Goal: Information Seeking & Learning: Learn about a topic

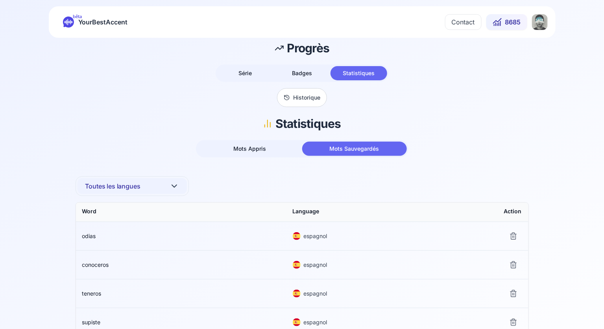
click at [79, 20] on span "YourBestAccent" at bounding box center [103, 22] width 49 height 11
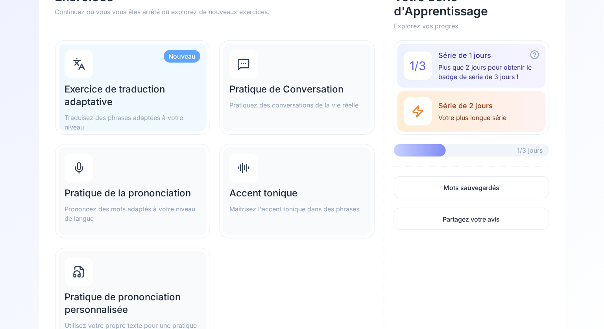
scroll to position [85, 0]
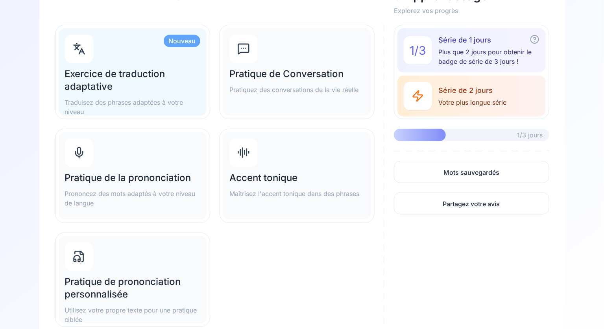
click at [153, 182] on h2 "Pratique de la prononciation" at bounding box center [132, 177] width 135 height 13
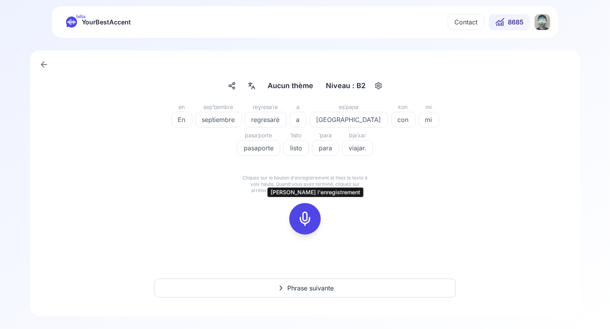
click at [308, 225] on icon at bounding box center [305, 219] width 16 height 16
click at [302, 222] on icon at bounding box center [305, 219] width 16 height 16
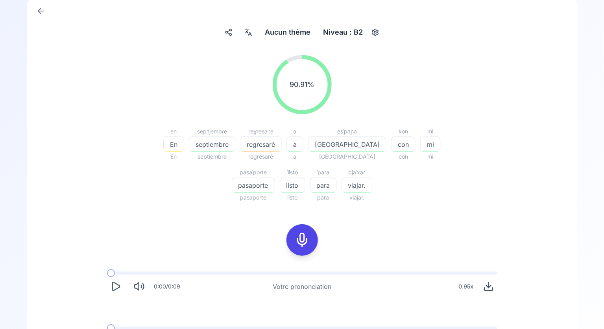
scroll to position [58, 0]
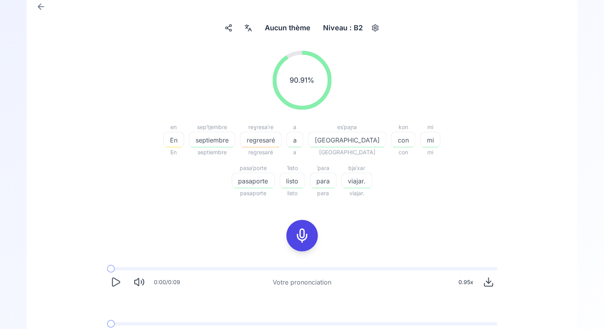
click at [254, 145] on div "regresaré" at bounding box center [261, 140] width 42 height 16
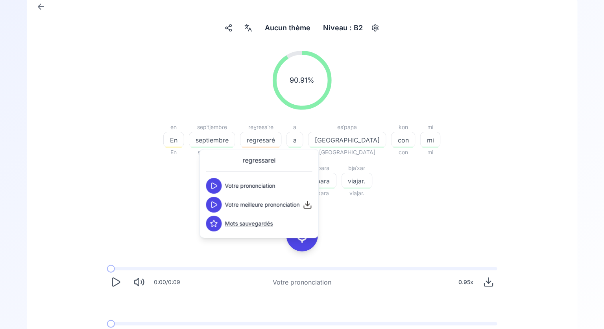
click at [213, 205] on icon at bounding box center [214, 205] width 8 height 8
click at [215, 207] on icon at bounding box center [214, 205] width 8 height 8
click at [215, 205] on icon at bounding box center [214, 205] width 8 height 8
click at [214, 185] on icon at bounding box center [214, 186] width 8 height 8
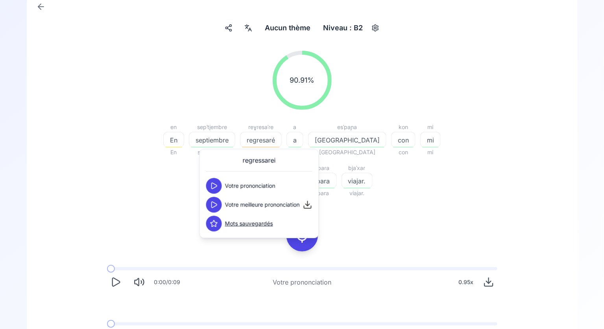
click at [349, 206] on div "90.91 % 90.91 % en En En sepˈtjembɾe septiembre septiembre reɣɾesaˈɾe regresaré…" at bounding box center [302, 198] width 513 height 308
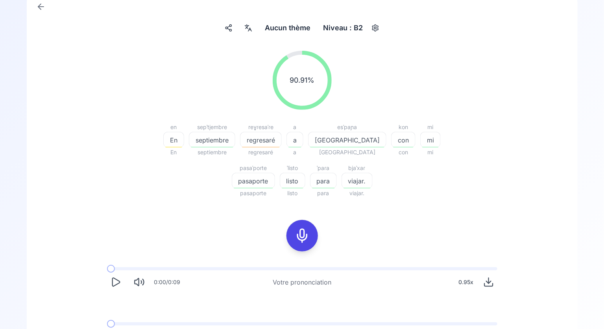
click at [302, 232] on icon at bounding box center [302, 236] width 16 height 16
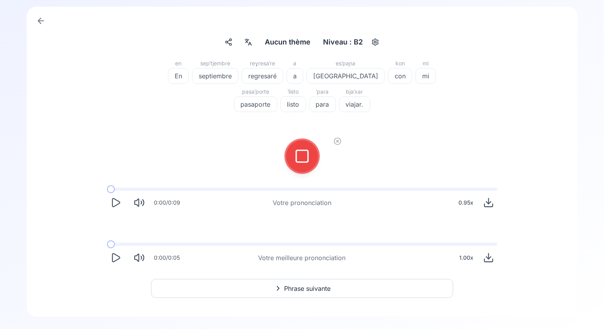
click at [301, 160] on icon at bounding box center [302, 156] width 16 height 16
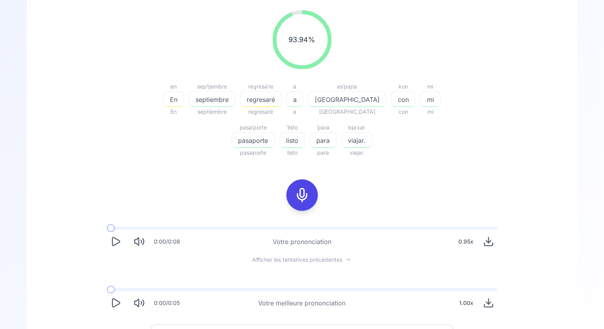
scroll to position [144, 0]
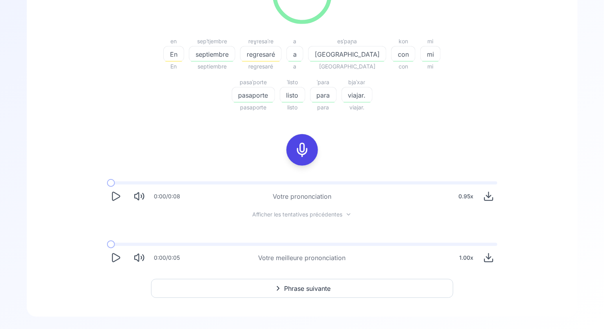
click at [112, 199] on icon "Play" at bounding box center [115, 196] width 7 height 8
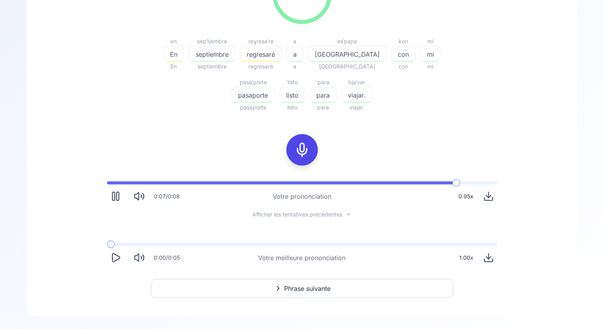
click at [116, 258] on icon "Play" at bounding box center [115, 257] width 11 height 11
click at [120, 198] on icon "Play" at bounding box center [115, 196] width 11 height 11
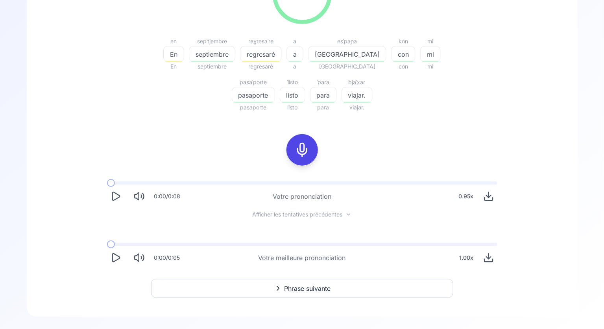
click at [297, 285] on span "Phrase suivante" at bounding box center [307, 288] width 46 height 9
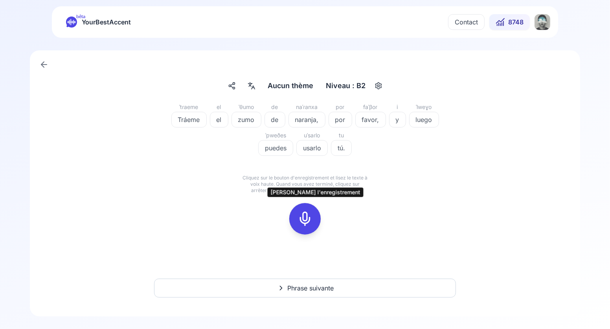
click at [304, 217] on icon at bounding box center [305, 219] width 16 height 16
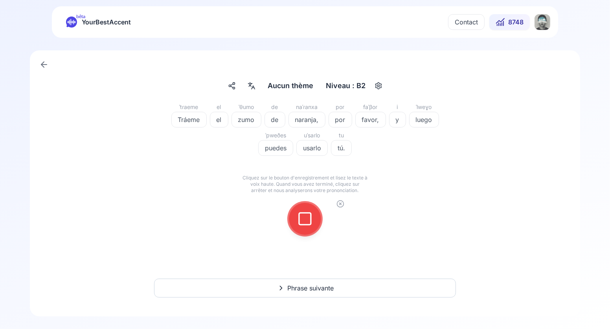
click at [304, 218] on icon at bounding box center [305, 219] width 16 height 16
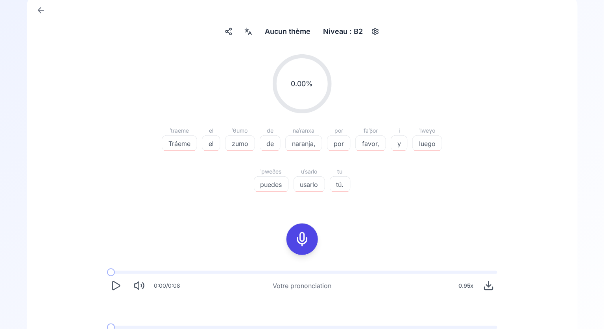
scroll to position [56, 0]
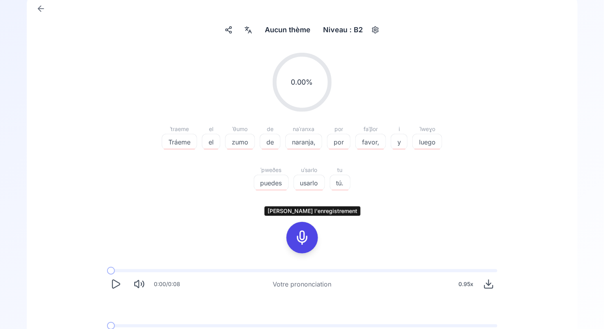
click at [302, 236] on icon at bounding box center [302, 238] width 16 height 16
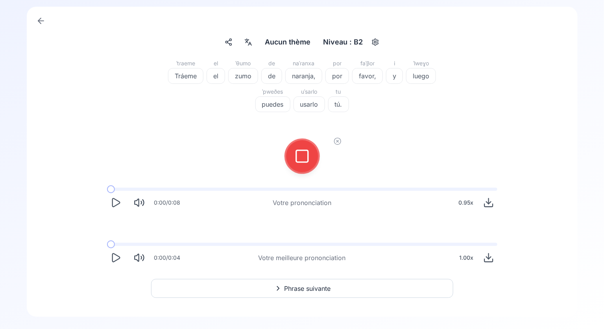
click at [308, 149] on icon at bounding box center [302, 156] width 16 height 16
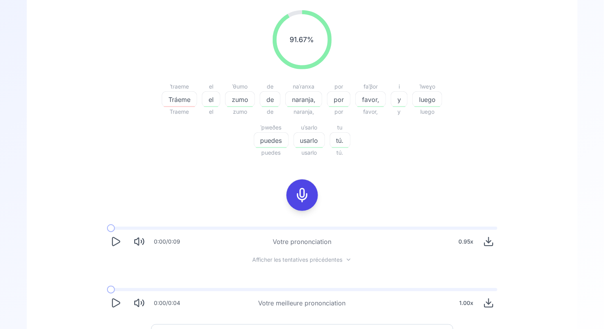
scroll to position [99, 0]
click at [116, 300] on icon "Play" at bounding box center [115, 301] width 11 height 11
click at [115, 304] on icon "Play" at bounding box center [115, 301] width 11 height 11
click at [115, 303] on icon "Play" at bounding box center [115, 301] width 11 height 11
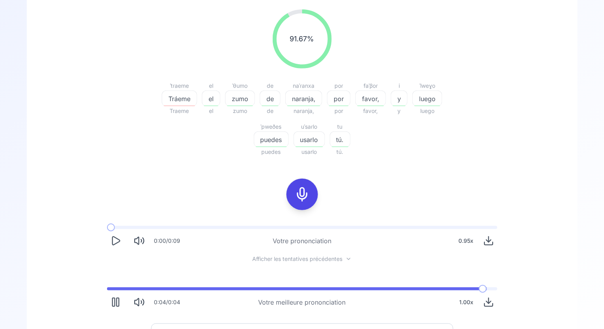
click at [115, 303] on icon "Pause" at bounding box center [115, 301] width 11 height 11
click at [115, 303] on icon "Play" at bounding box center [115, 301] width 11 height 11
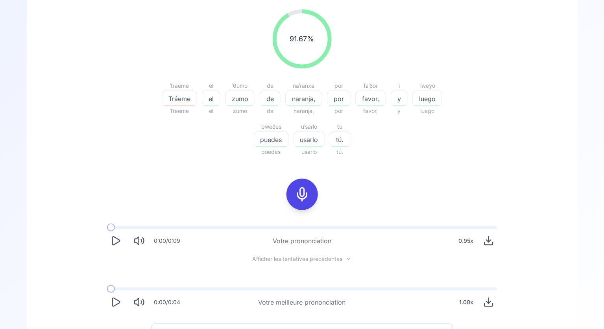
click at [115, 303] on icon "Play" at bounding box center [115, 301] width 11 height 11
click at [184, 99] on span "Tráeme" at bounding box center [179, 98] width 35 height 9
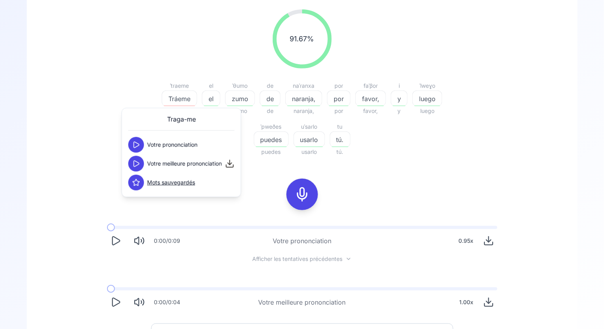
click at [138, 145] on icon at bounding box center [136, 145] width 8 height 8
click at [136, 165] on icon at bounding box center [136, 163] width 5 height 6
click at [271, 172] on div at bounding box center [302, 194] width 63 height 50
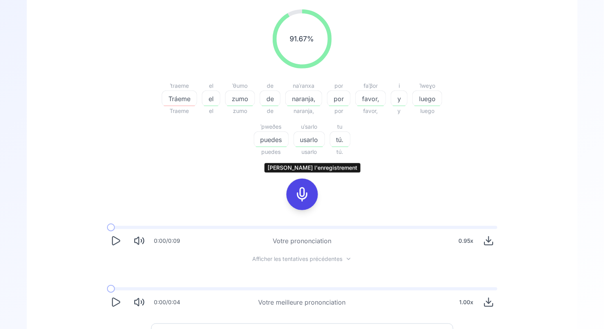
click at [309, 189] on div at bounding box center [302, 194] width 19 height 31
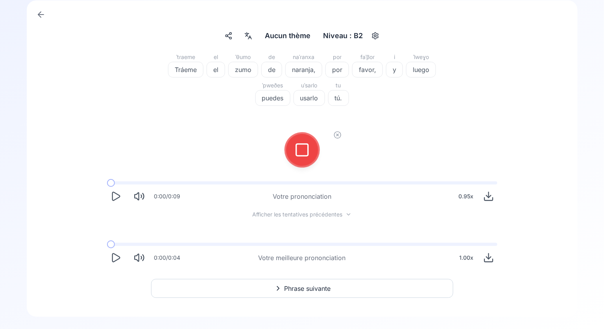
click at [300, 149] on icon at bounding box center [302, 150] width 16 height 16
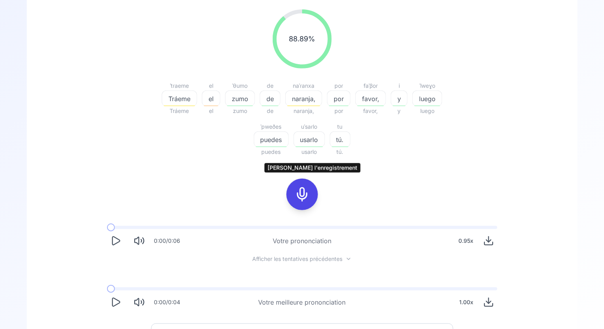
click at [300, 195] on icon at bounding box center [302, 194] width 16 height 16
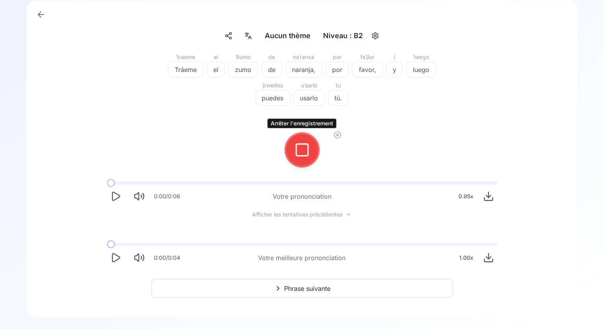
click at [304, 153] on icon at bounding box center [302, 150] width 16 height 16
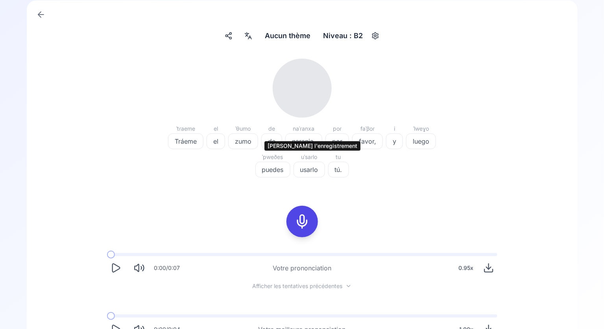
scroll to position [99, 0]
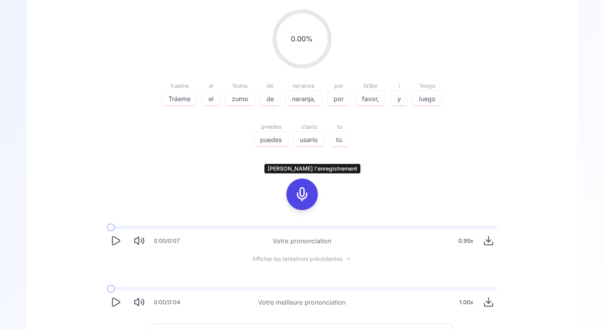
click at [301, 197] on icon at bounding box center [302, 194] width 16 height 16
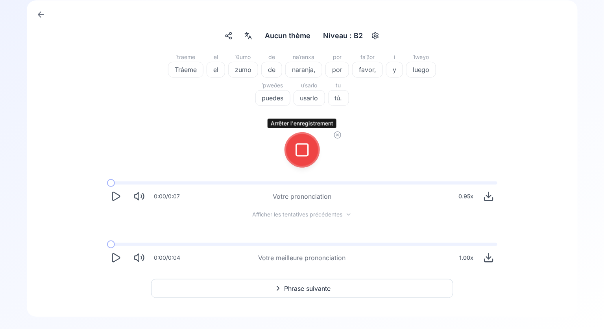
click at [300, 151] on icon at bounding box center [302, 150] width 16 height 16
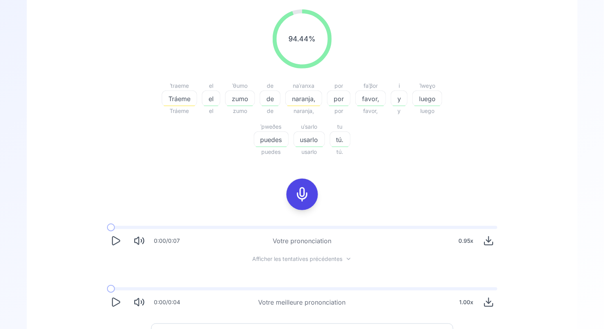
click at [307, 101] on span "naranja," at bounding box center [303, 98] width 36 height 9
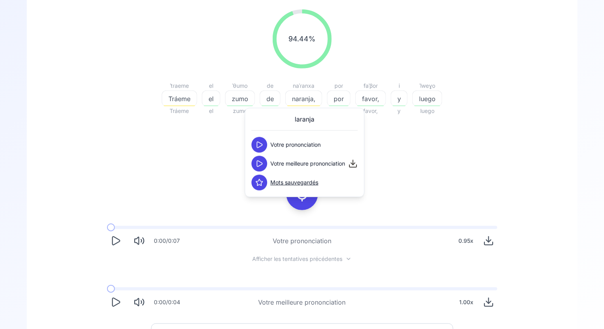
click at [261, 164] on icon at bounding box center [259, 164] width 8 height 8
click at [260, 164] on icon at bounding box center [259, 164] width 8 height 8
click at [260, 148] on button at bounding box center [259, 145] width 16 height 16
click at [347, 212] on div "94.44 % 94.44 % ˈtɾaeme Tráeme Tráeme el el el ˈθumo zumo zumo de de de naˈɾanx…" at bounding box center [302, 160] width 513 height 314
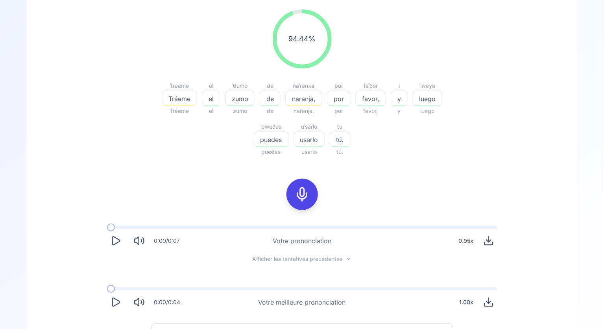
click at [304, 195] on icon at bounding box center [302, 194] width 16 height 16
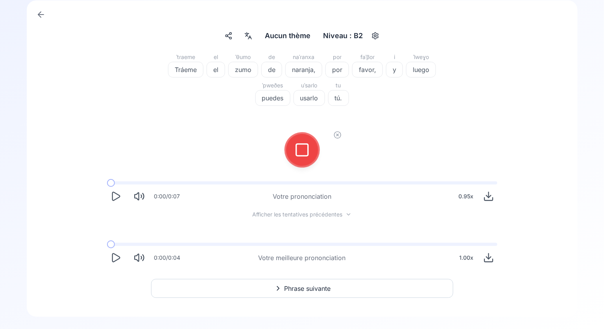
click at [300, 151] on icon at bounding box center [302, 150] width 16 height 16
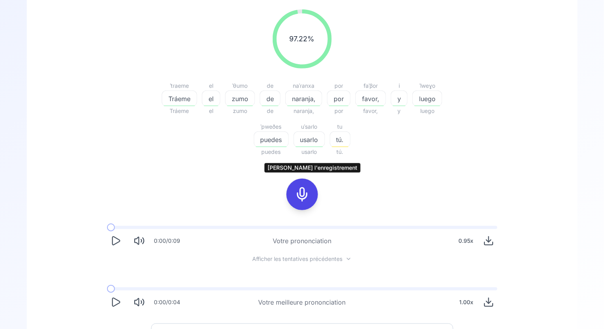
scroll to position [144, 0]
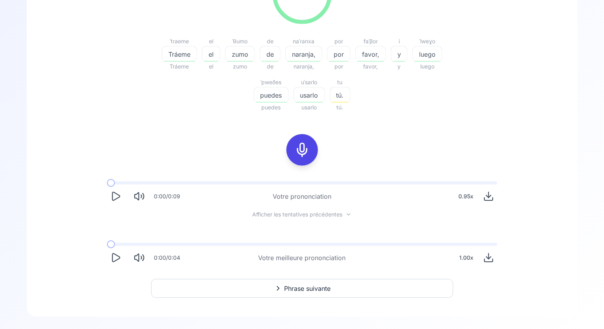
click at [116, 196] on icon "Play" at bounding box center [115, 196] width 11 height 11
click at [114, 257] on icon "Play" at bounding box center [115, 257] width 11 height 11
click at [114, 257] on rect "Pause" at bounding box center [113, 258] width 2 height 8
click at [114, 196] on icon "Play" at bounding box center [115, 196] width 11 height 11
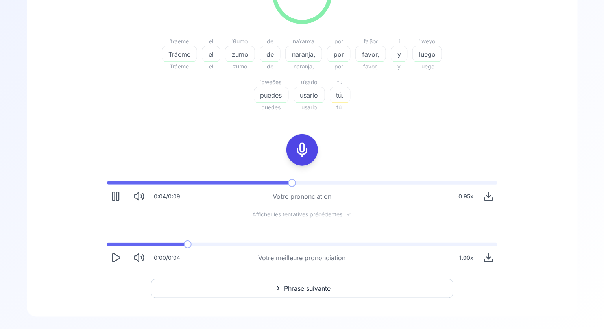
click at [114, 255] on icon "Play" at bounding box center [115, 257] width 11 height 11
click at [116, 259] on rect "Pause" at bounding box center [117, 258] width 2 height 8
click at [116, 259] on icon "Play" at bounding box center [115, 257] width 11 height 11
click at [179, 63] on span "Tráeme" at bounding box center [179, 66] width 35 height 9
click at [179, 55] on span "Tráeme" at bounding box center [179, 54] width 35 height 9
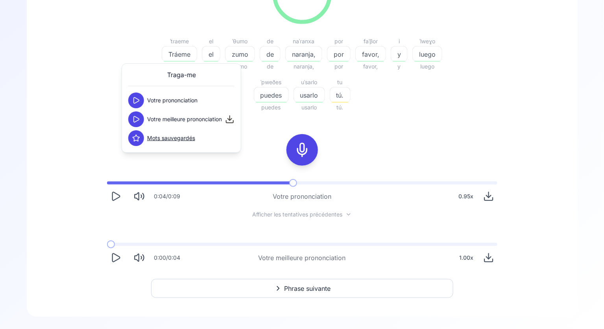
click at [139, 120] on icon at bounding box center [136, 119] width 8 height 8
click at [138, 98] on icon at bounding box center [136, 100] width 8 height 8
click at [137, 118] on icon at bounding box center [136, 119] width 8 height 8
click at [134, 100] on icon at bounding box center [136, 100] width 8 height 8
click at [464, 122] on div "97.22 % 97.22 % ˈtɾaeme Tráeme Tráeme el el el ˈθumo zumo zumo de de de naˈɾanx…" at bounding box center [302, 116] width 513 height 314
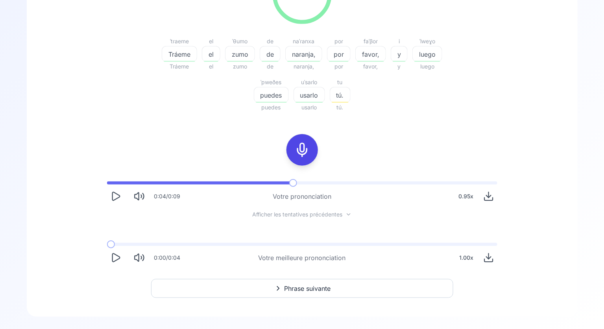
click at [313, 292] on span "Phrase suivante" at bounding box center [307, 288] width 46 height 9
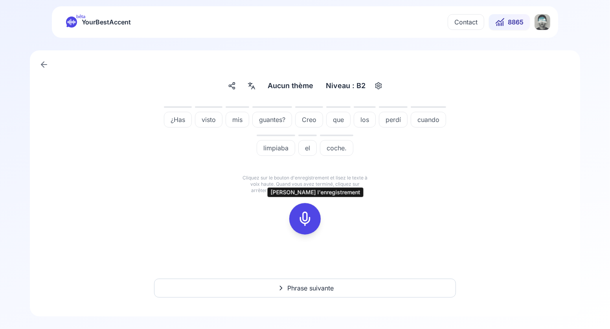
click at [304, 222] on icon at bounding box center [305, 219] width 16 height 16
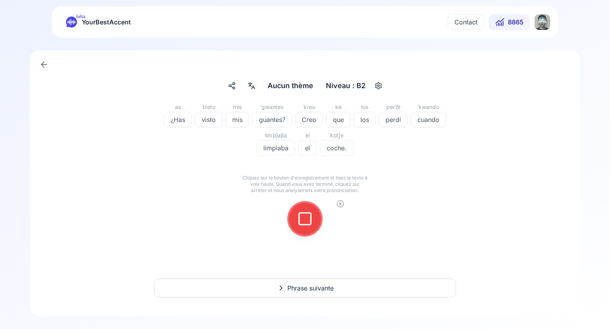
click at [304, 222] on icon at bounding box center [305, 219] width 16 height 16
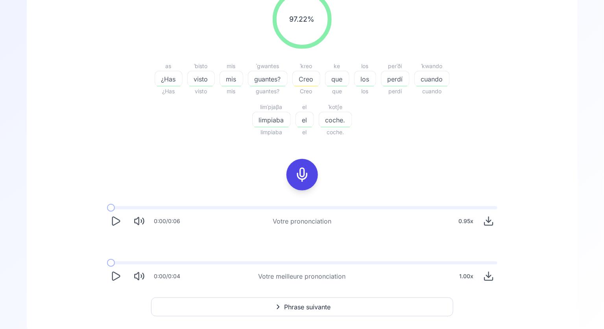
scroll to position [119, 0]
click at [115, 274] on icon "Play" at bounding box center [115, 275] width 11 height 11
click at [315, 305] on span "Phrase suivante" at bounding box center [307, 306] width 46 height 9
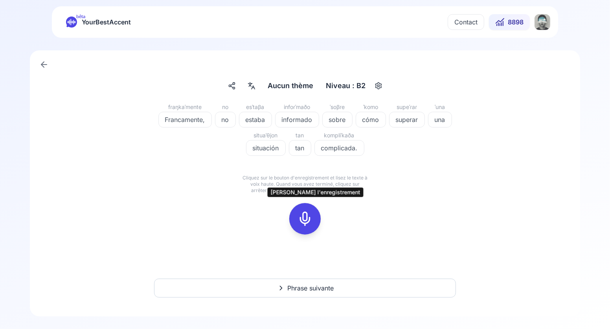
click at [304, 217] on icon at bounding box center [305, 219] width 16 height 16
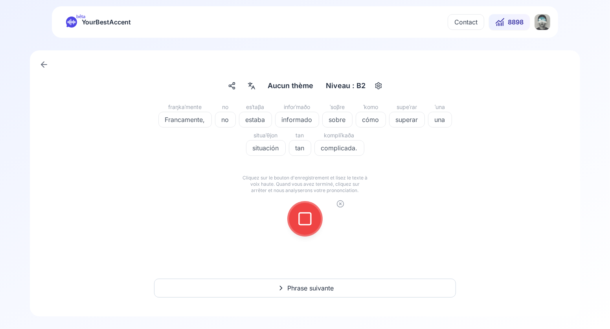
click at [304, 217] on icon at bounding box center [305, 219] width 16 height 16
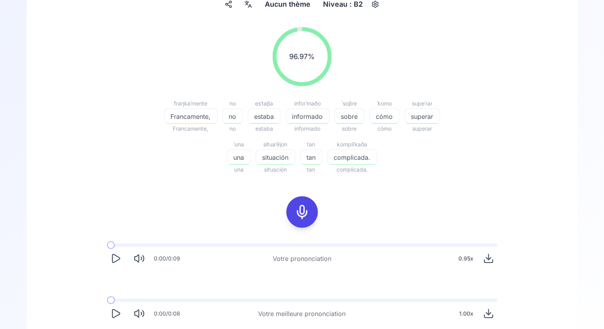
scroll to position [87, 0]
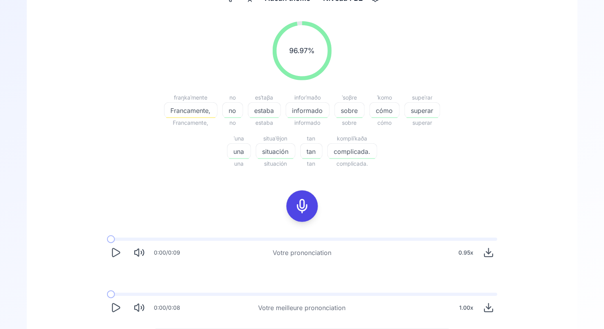
click at [185, 108] on span "Francamente," at bounding box center [190, 110] width 53 height 9
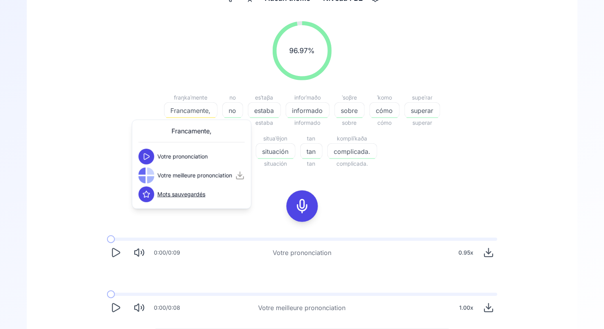
click at [144, 160] on icon at bounding box center [146, 157] width 8 height 8
click at [149, 176] on icon at bounding box center [146, 175] width 8 height 8
click at [147, 173] on icon at bounding box center [146, 175] width 8 height 8
click at [147, 174] on icon at bounding box center [146, 175] width 8 height 8
click at [116, 307] on icon "Play" at bounding box center [115, 307] width 11 height 11
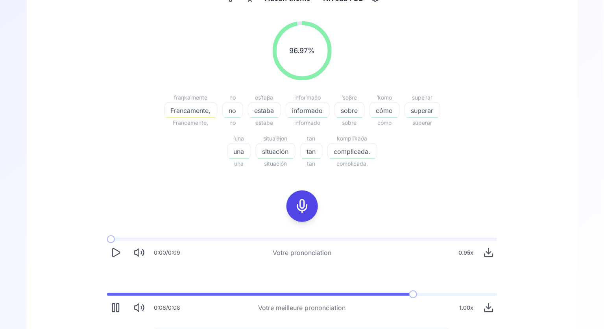
click at [116, 307] on rect "Pause" at bounding box center [117, 308] width 2 height 8
click at [116, 307] on icon "Play" at bounding box center [115, 307] width 11 height 11
click at [116, 307] on rect "Pause" at bounding box center [117, 308] width 2 height 8
click at [116, 307] on icon "Play" at bounding box center [115, 307] width 11 height 11
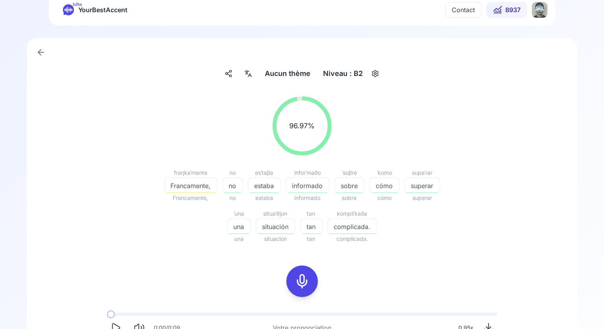
scroll to position [20, 0]
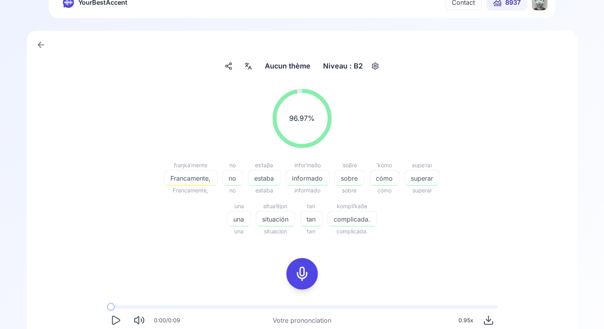
click at [376, 65] on circle "button" at bounding box center [375, 66] width 2 height 2
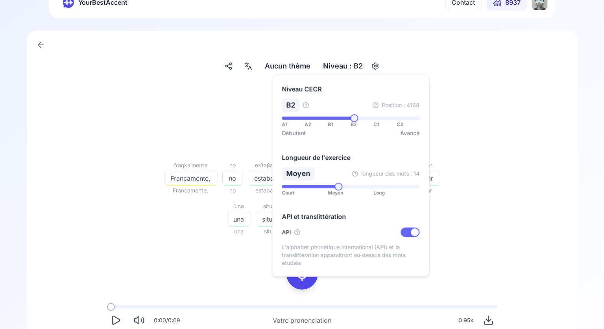
click at [376, 120] on div "A1 A2 B1 B2 C1 C2 Débutant Avancé" at bounding box center [351, 126] width 138 height 20
click at [376, 118] on span at bounding box center [374, 118] width 8 height 8
click at [277, 184] on div "Niveau CECR C1 Position : 8301 A1 A2 B1 B2 C1 C2 Débutant Avancé Longueur de l'…" at bounding box center [350, 175] width 157 height 202
click at [383, 297] on div "96.97 % 96.97 % fɾaŋkaˈmente Francamente, Francamente, no no no esˈtaβa estaba …" at bounding box center [302, 237] width 513 height 308
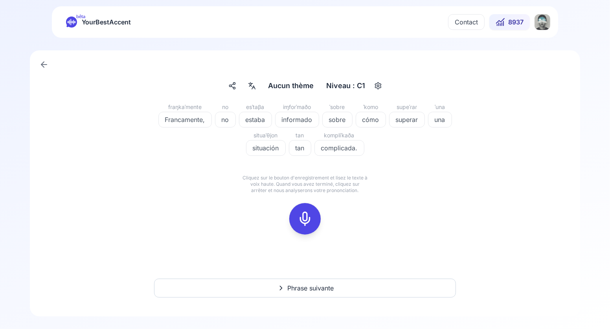
click at [376, 90] on div "button" at bounding box center [378, 85] width 13 height 13
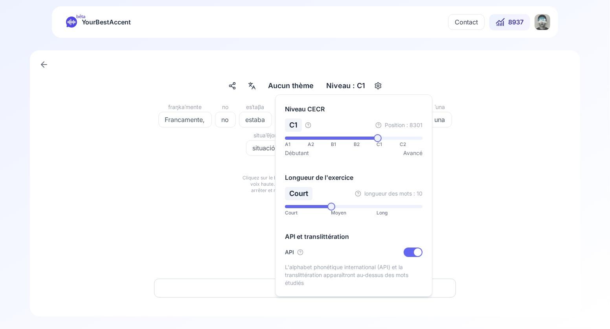
click at [328, 206] on span at bounding box center [332, 207] width 8 height 8
click at [285, 206] on span at bounding box center [289, 207] width 8 height 8
click at [495, 190] on div "fɾaŋkaˈmente Francamente, no no esˈtaβa estaba iɱfoɾˈmaðo informado ˈsobɾe sobr…" at bounding box center [305, 173] width 513 height 142
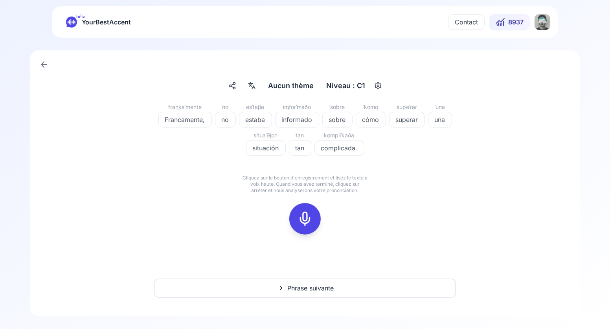
click at [341, 290] on button "Phrase suivante" at bounding box center [305, 287] width 302 height 19
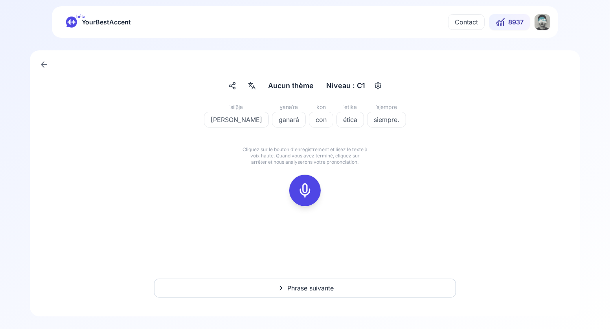
click at [306, 194] on icon at bounding box center [305, 190] width 16 height 16
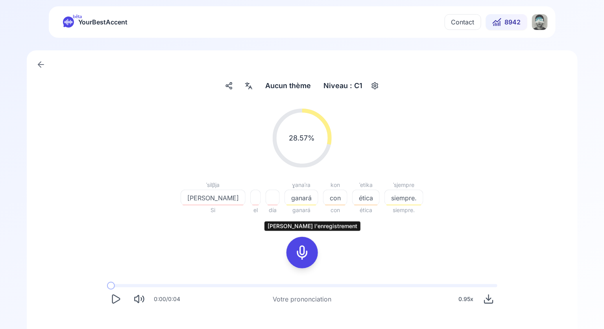
click at [303, 255] on icon at bounding box center [302, 253] width 16 height 16
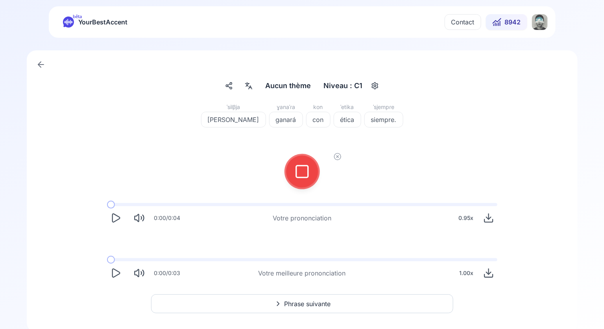
click at [301, 185] on div at bounding box center [302, 171] width 19 height 31
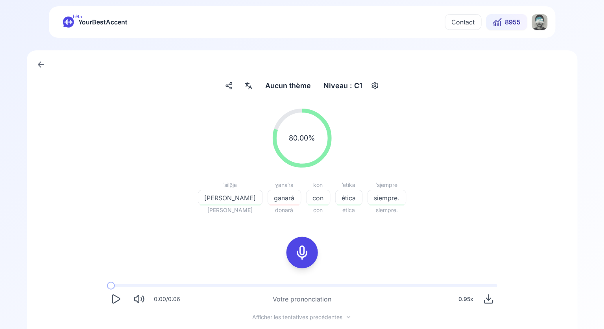
click at [268, 197] on span "ganará" at bounding box center [284, 197] width 33 height 9
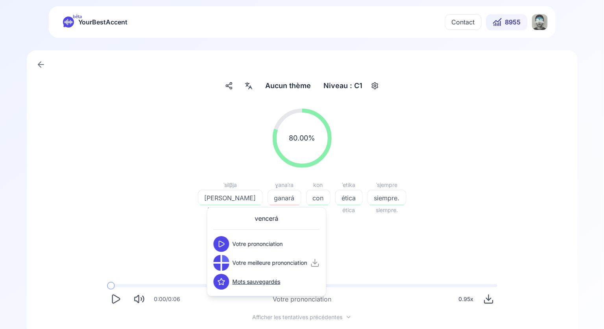
click at [225, 238] on button at bounding box center [222, 244] width 16 height 16
click at [222, 264] on icon at bounding box center [221, 263] width 5 height 6
click at [222, 264] on icon at bounding box center [221, 263] width 8 height 8
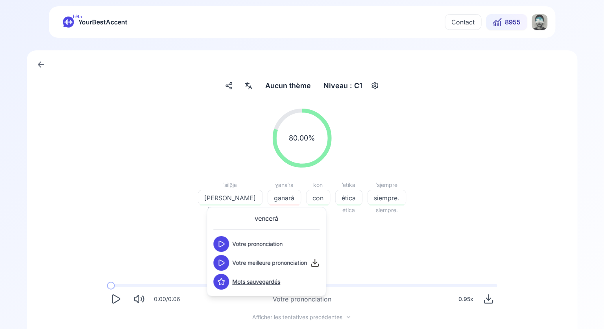
click at [400, 229] on div "80.00 % 80.00 % ˈsilβja Silvia Silvia ɣanaˈɾa ganará donará kon con con ˈetika …" at bounding box center [302, 238] width 513 height 273
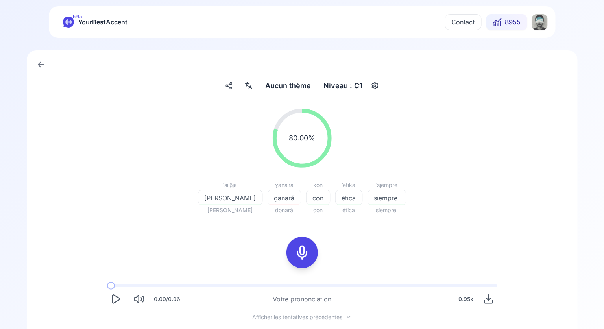
click at [308, 252] on rect at bounding box center [302, 253] width 12 height 12
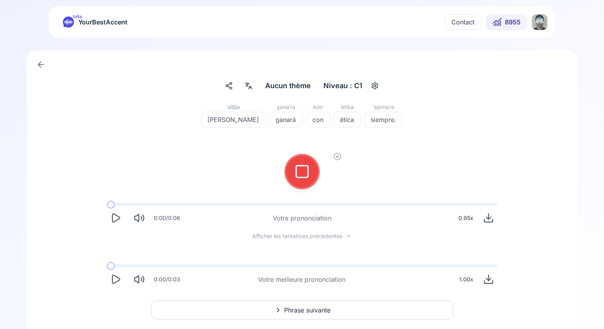
click at [301, 166] on rect at bounding box center [302, 172] width 12 height 12
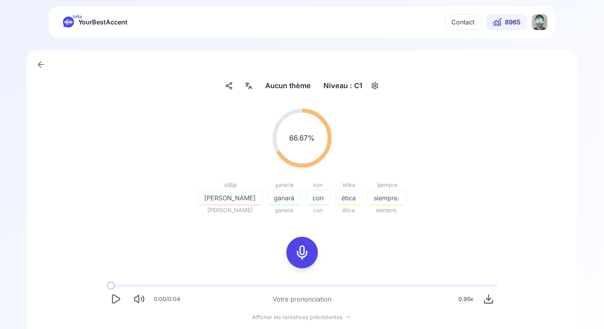
click at [302, 250] on icon at bounding box center [302, 253] width 16 height 16
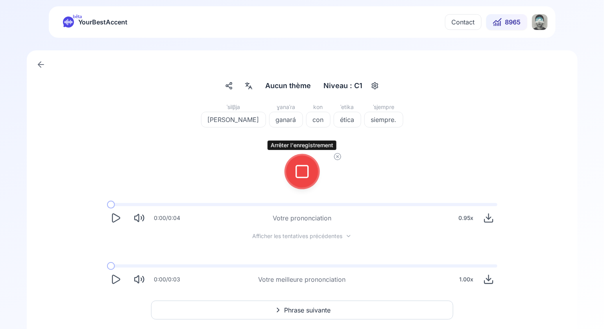
click at [303, 176] on icon at bounding box center [302, 172] width 16 height 16
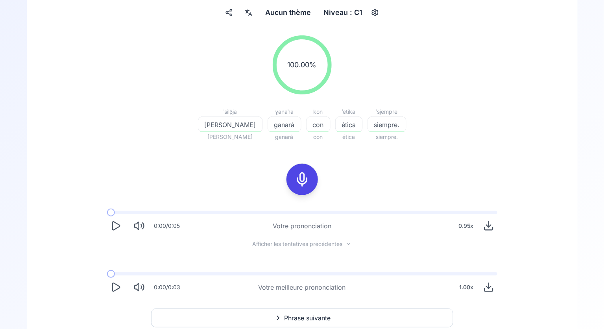
scroll to position [75, 0]
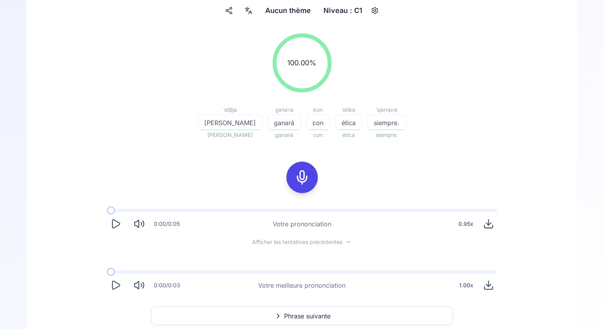
click at [113, 289] on icon "Play" at bounding box center [115, 285] width 7 height 8
click at [117, 223] on icon "Play" at bounding box center [115, 223] width 11 height 11
